Goal: Navigation & Orientation: Find specific page/section

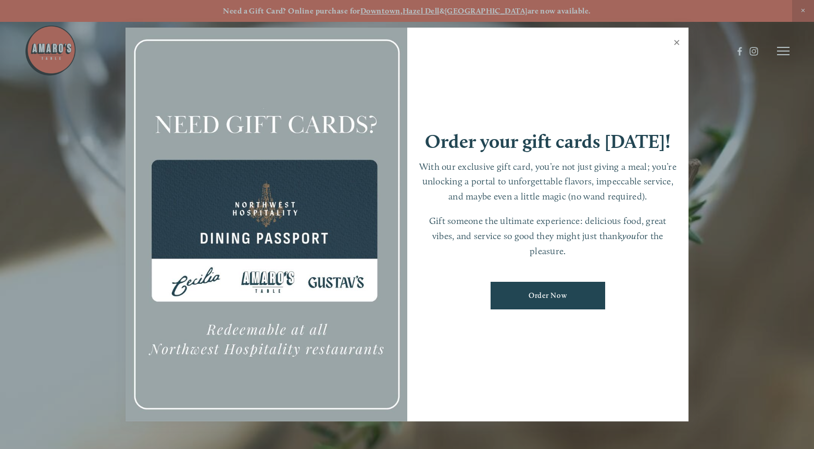
click at [678, 44] on link "Close" at bounding box center [677, 43] width 20 height 29
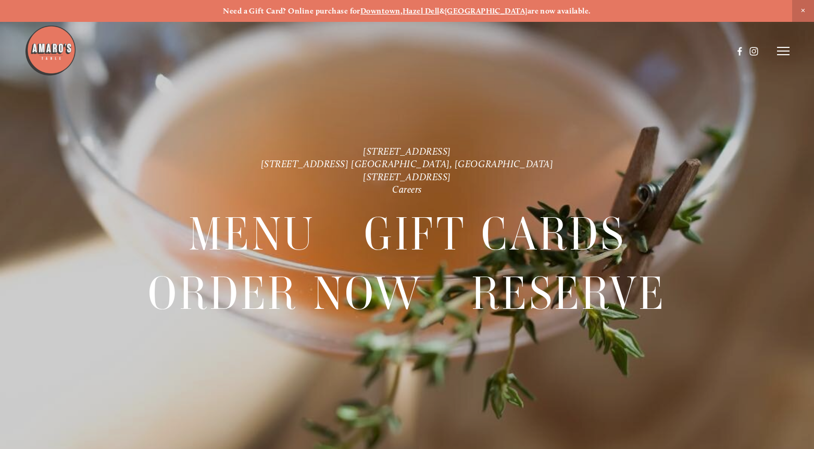
click at [782, 50] on icon at bounding box center [783, 50] width 12 height 9
click at [593, 51] on span "Menu" at bounding box center [594, 50] width 19 height 9
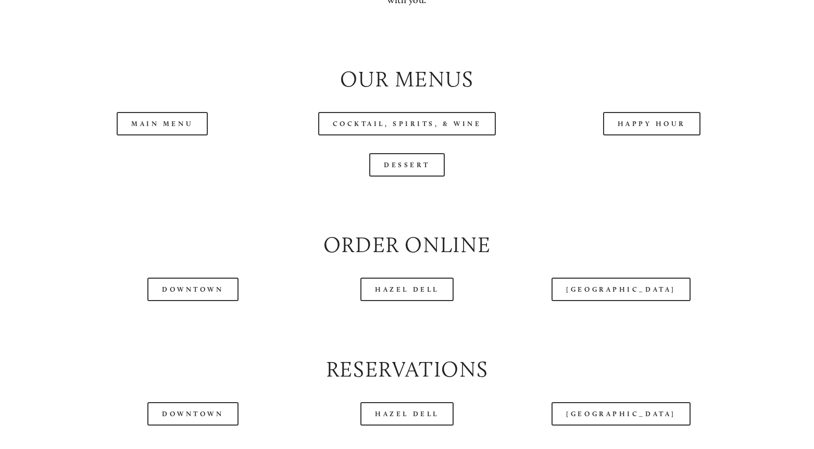
scroll to position [1063, 0]
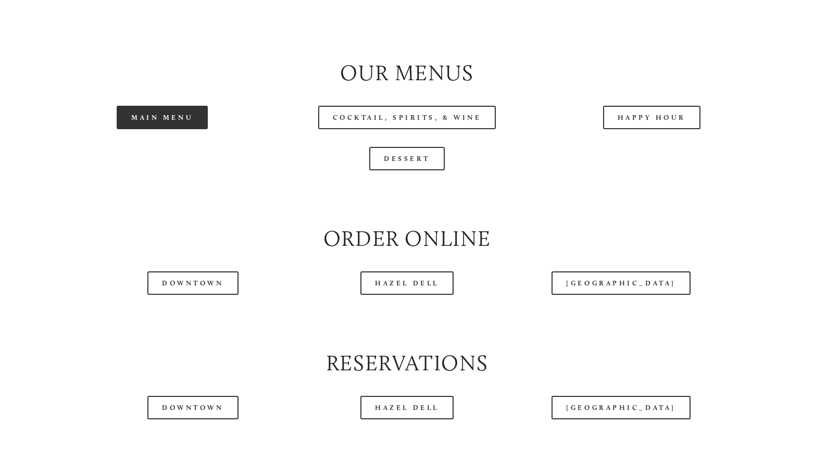
click at [181, 129] on link "Main Menu" at bounding box center [162, 117] width 91 height 23
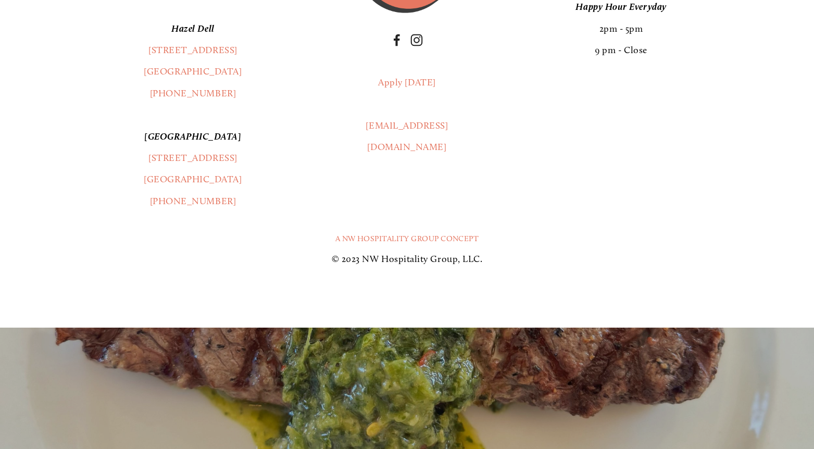
scroll to position [2039, 0]
